Goal: Information Seeking & Learning: Learn about a topic

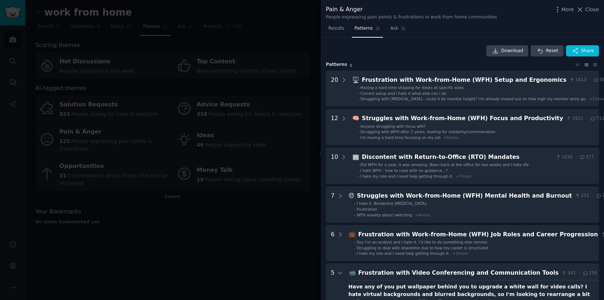
click at [281, 202] on div at bounding box center [302, 150] width 604 height 300
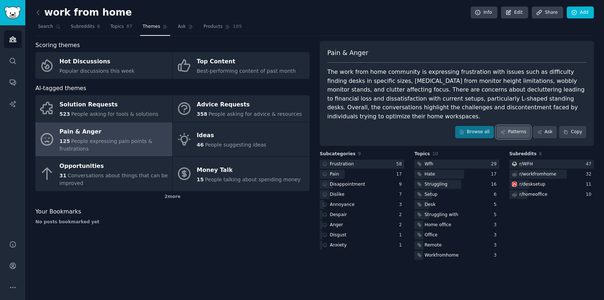
click at [516, 126] on link "Patterns" at bounding box center [514, 132] width 34 height 12
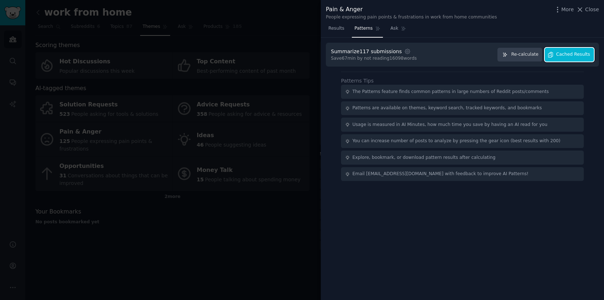
click at [563, 53] on span "Cached Results" at bounding box center [574, 54] width 34 height 7
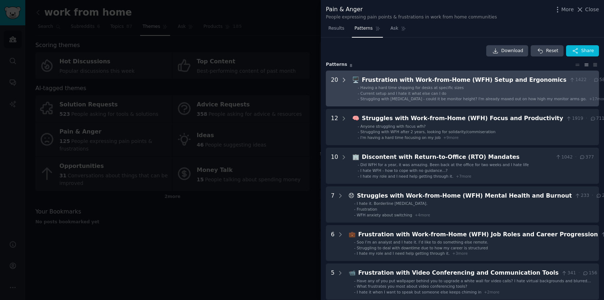
click at [343, 80] on icon at bounding box center [344, 80] width 7 height 7
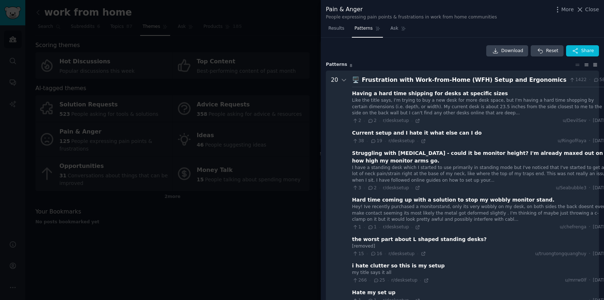
click at [592, 65] on icon at bounding box center [596, 64] width 8 height 5
click at [586, 65] on icon at bounding box center [587, 65] width 4 height 2
click at [342, 80] on icon at bounding box center [344, 80] width 7 height 7
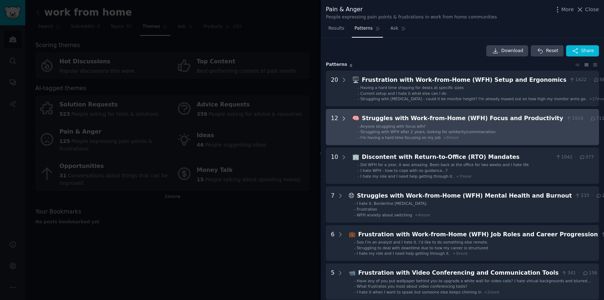
click at [341, 117] on icon at bounding box center [344, 118] width 7 height 7
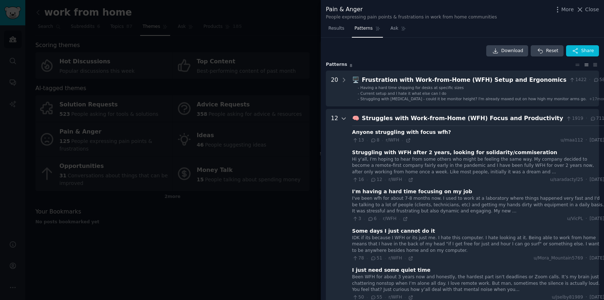
click at [343, 119] on icon at bounding box center [344, 118] width 7 height 7
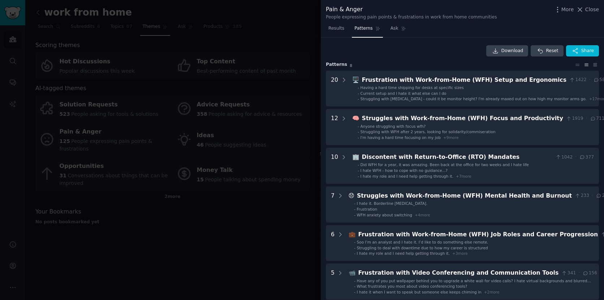
click at [255, 184] on div at bounding box center [302, 150] width 604 height 300
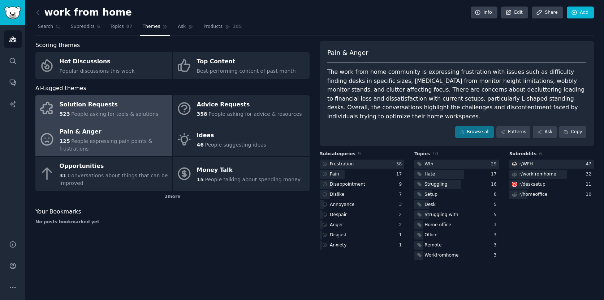
click at [117, 112] on span "People asking for tools & solutions" at bounding box center [114, 114] width 87 height 6
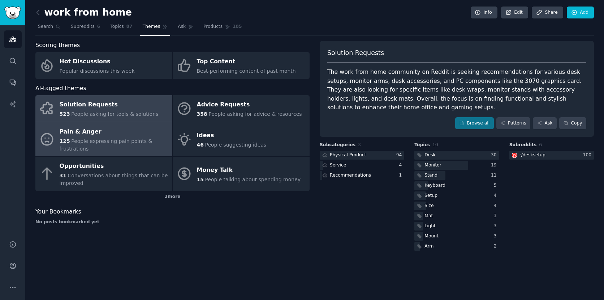
click at [107, 136] on div "Pain & Anger" at bounding box center [114, 132] width 109 height 12
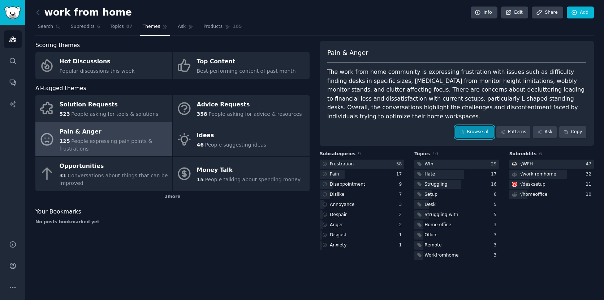
click at [470, 126] on link "Browse all" at bounding box center [474, 132] width 39 height 12
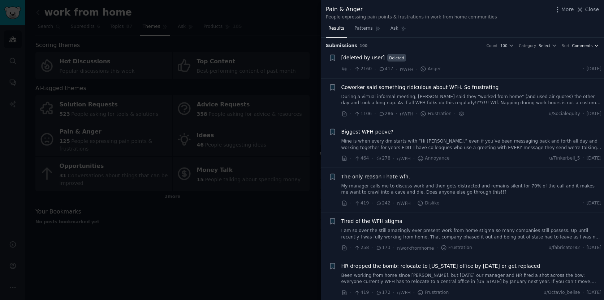
click at [594, 47] on icon "button" at bounding box center [596, 45] width 5 height 5
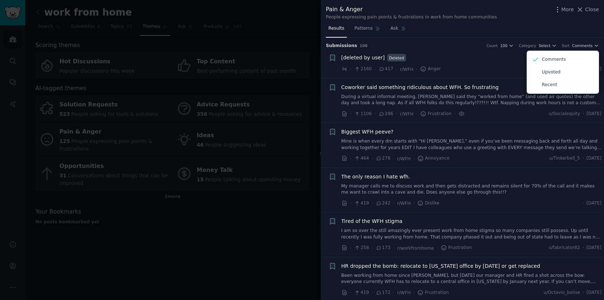
click at [572, 35] on div "Results Patterns Ask" at bounding box center [462, 30] width 283 height 15
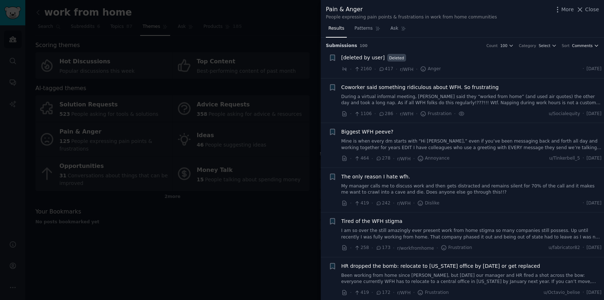
click at [587, 46] on span "Comments" at bounding box center [583, 45] width 21 height 5
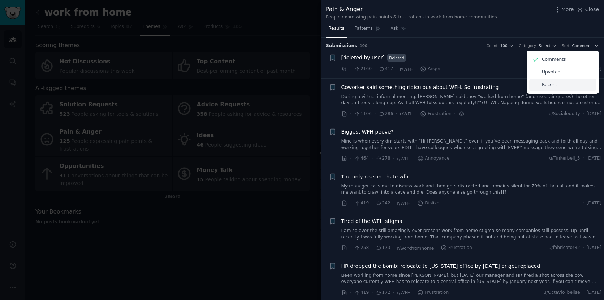
click at [557, 85] on div "Recent" at bounding box center [563, 84] width 67 height 13
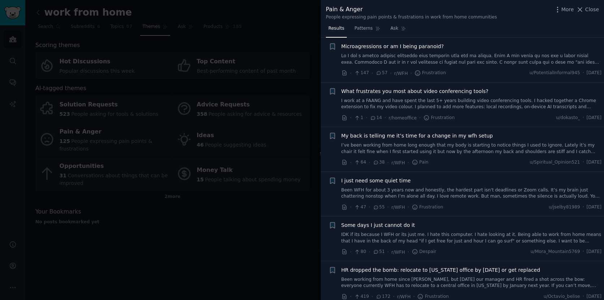
scroll to position [89, 0]
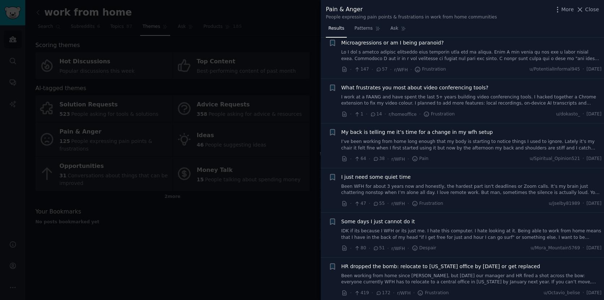
click at [378, 176] on span "I just need some quiet time" at bounding box center [376, 177] width 69 height 8
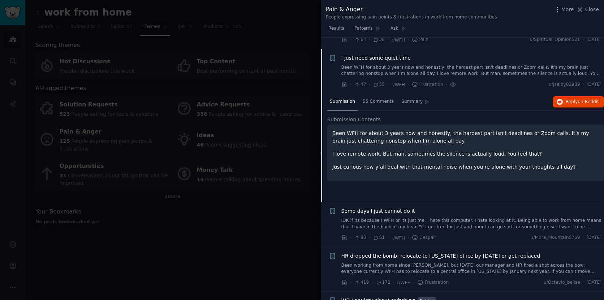
scroll to position [205, 0]
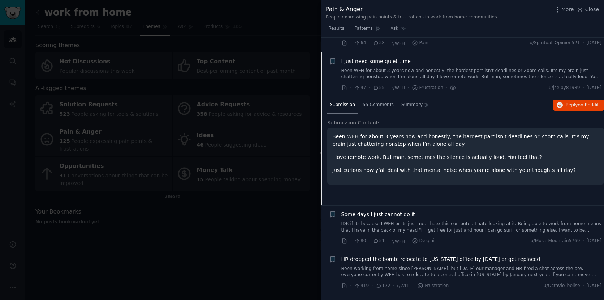
click at [363, 121] on span "Submission Contents" at bounding box center [353, 123] width 53 height 8
click at [374, 107] on span "55 Comments" at bounding box center [378, 105] width 31 height 7
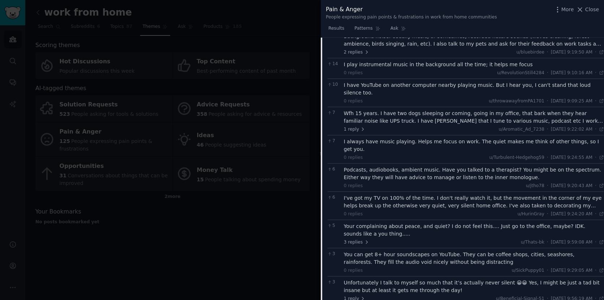
scroll to position [304, 0]
click at [587, 7] on span "Close" at bounding box center [593, 10] width 14 height 8
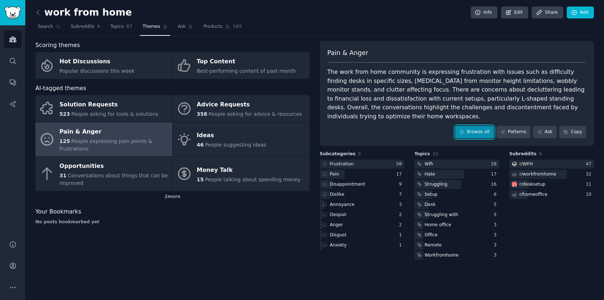
click at [472, 126] on link "Browse all" at bounding box center [474, 132] width 39 height 12
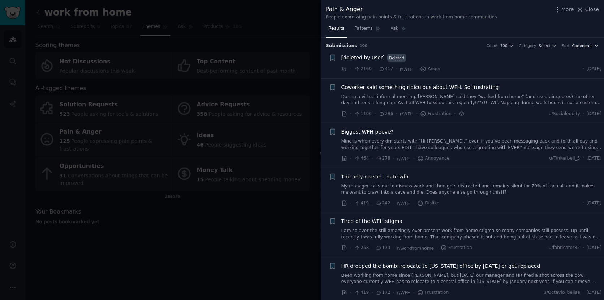
click at [589, 47] on span "Comments" at bounding box center [583, 45] width 21 height 5
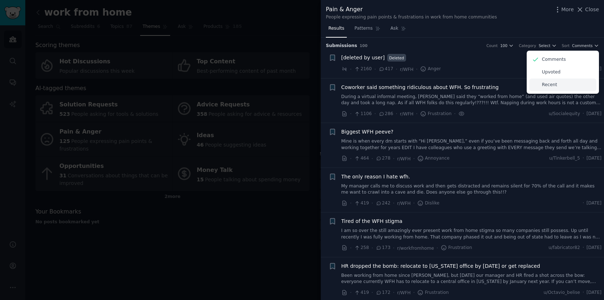
click at [556, 82] on div "Recent" at bounding box center [563, 84] width 67 height 13
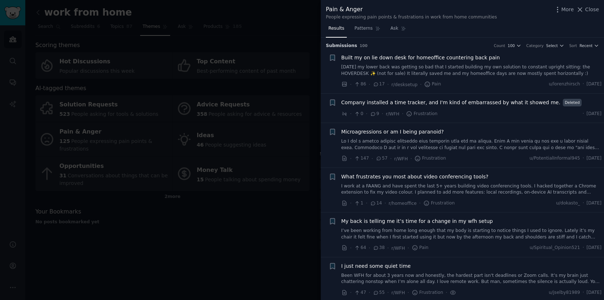
scroll to position [192, 0]
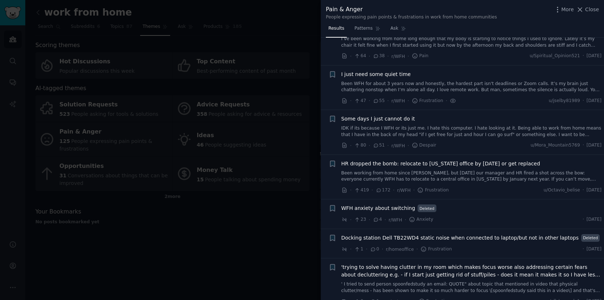
click at [260, 225] on div at bounding box center [302, 150] width 604 height 300
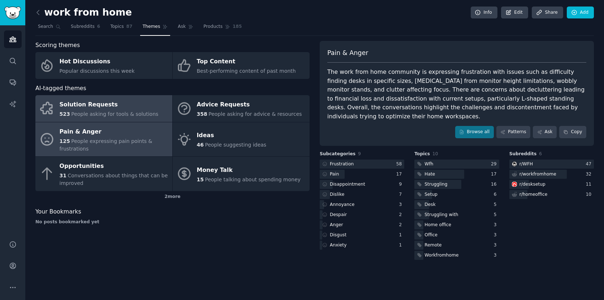
click at [124, 106] on div "Solution Requests" at bounding box center [109, 105] width 99 height 12
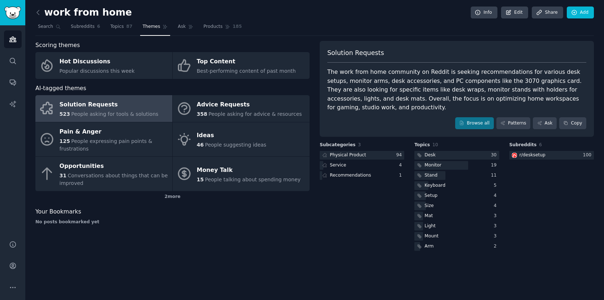
click at [124, 106] on div "Solution Requests" at bounding box center [109, 105] width 99 height 12
click at [503, 123] on icon at bounding box center [503, 122] width 5 height 5
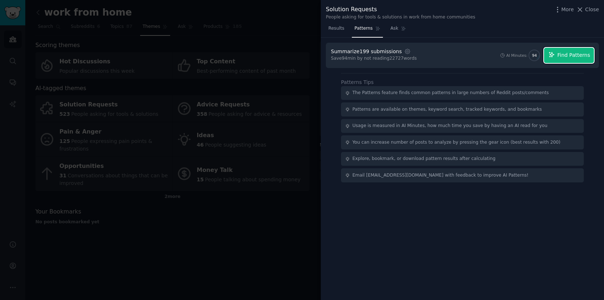
click at [566, 56] on span "Find Patterns" at bounding box center [574, 55] width 33 height 8
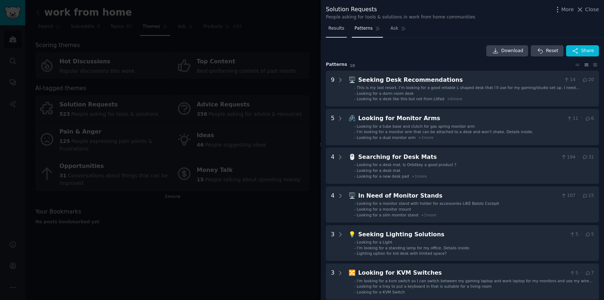
click at [342, 28] on span "Results" at bounding box center [337, 28] width 16 height 7
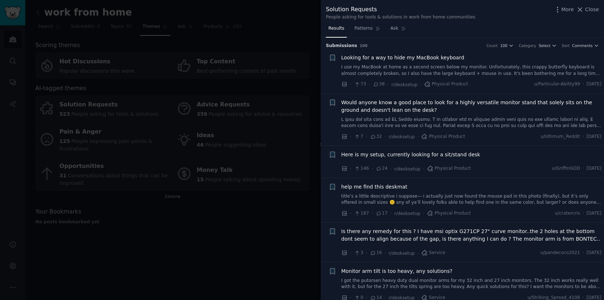
click at [579, 42] on div "Submission s 100 Count 100 Category Select Sort Comments" at bounding box center [462, 44] width 273 height 12
click at [579, 45] on span "Comments" at bounding box center [583, 45] width 21 height 5
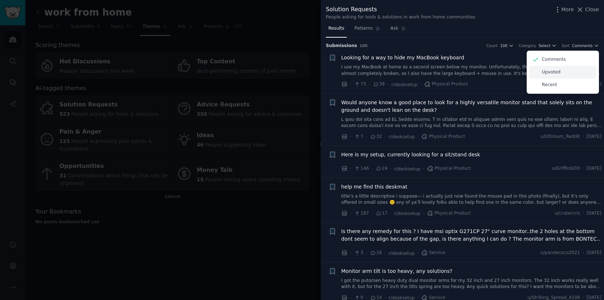
click at [556, 74] on p "Upvoted" at bounding box center [551, 72] width 19 height 7
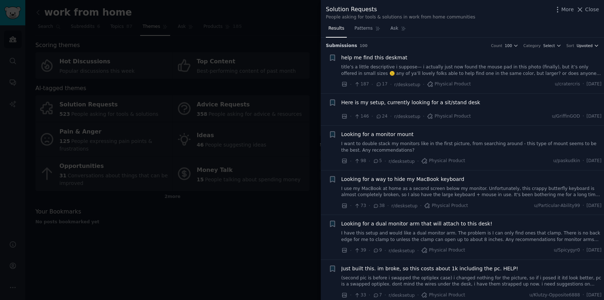
click at [587, 44] on span "Upvoted" at bounding box center [585, 45] width 16 height 5
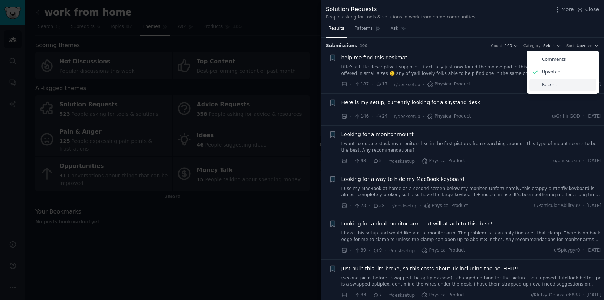
click at [564, 83] on div "Recent" at bounding box center [563, 84] width 67 height 13
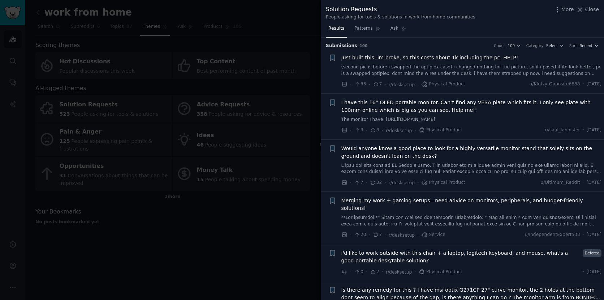
click at [302, 206] on div at bounding box center [302, 150] width 604 height 300
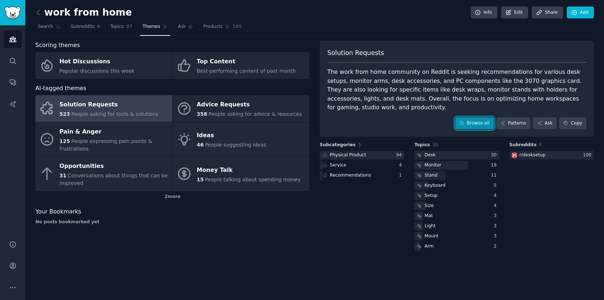
click at [479, 121] on link "Browse all" at bounding box center [474, 123] width 39 height 12
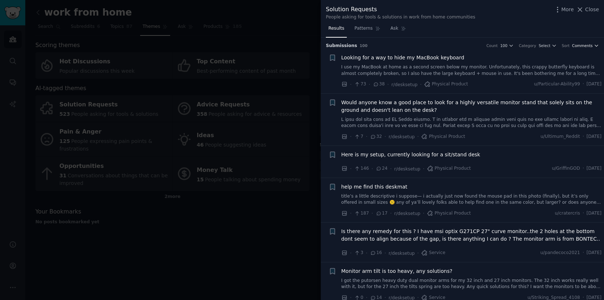
click at [588, 44] on span "Comments" at bounding box center [583, 45] width 21 height 5
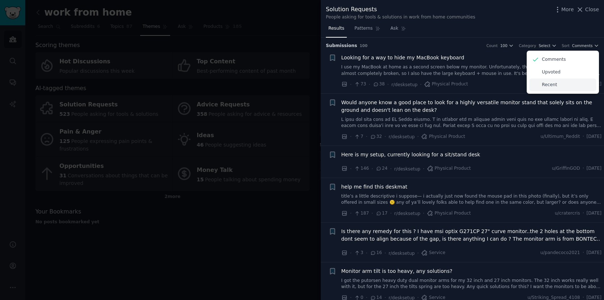
click at [566, 85] on div "Recent" at bounding box center [563, 84] width 67 height 13
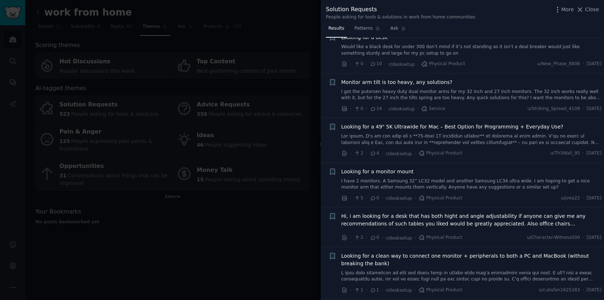
scroll to position [796, 0]
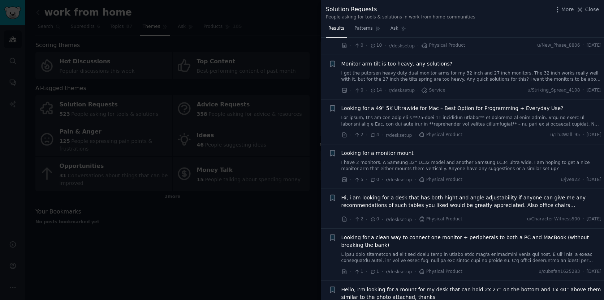
click at [267, 235] on div at bounding box center [302, 150] width 604 height 300
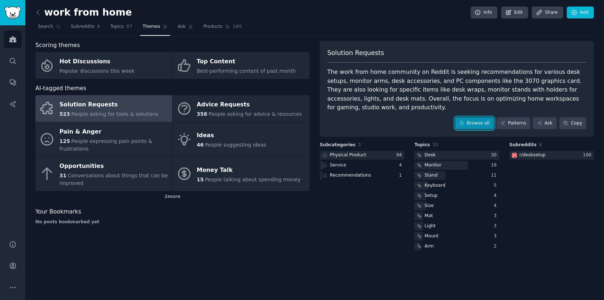
click at [477, 126] on link "Browse all" at bounding box center [474, 123] width 39 height 12
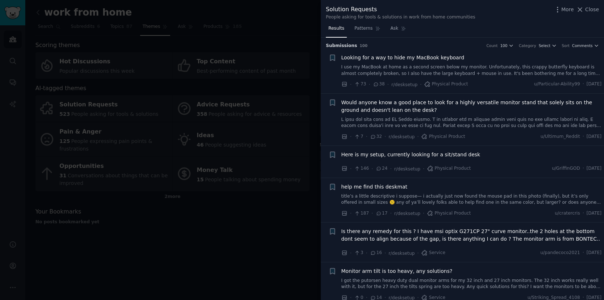
click at [587, 48] on h3 "Submission s 100 Count 100 Category Select Sort Comments" at bounding box center [462, 46] width 273 height 7
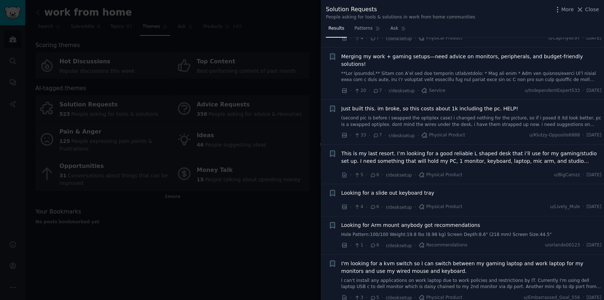
scroll to position [1051, 0]
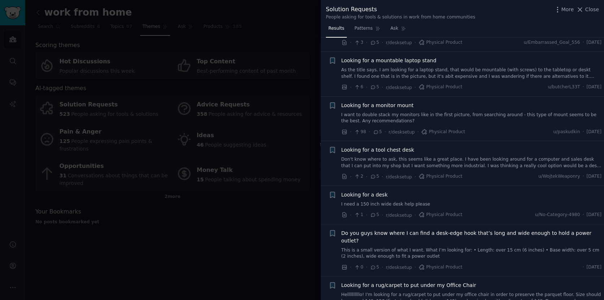
click at [284, 145] on div at bounding box center [302, 150] width 604 height 300
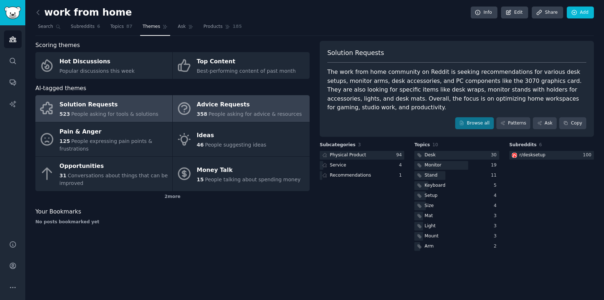
click at [230, 112] on span "People asking for advice & resources" at bounding box center [255, 114] width 93 height 6
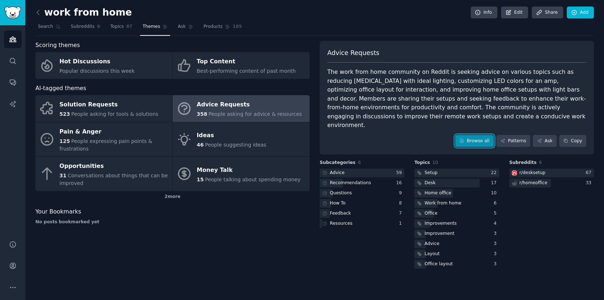
click at [472, 137] on link "Browse all" at bounding box center [474, 141] width 39 height 12
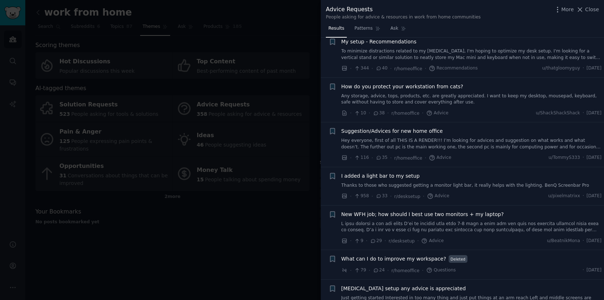
scroll to position [134, 0]
